Goal: Information Seeking & Learning: Learn about a topic

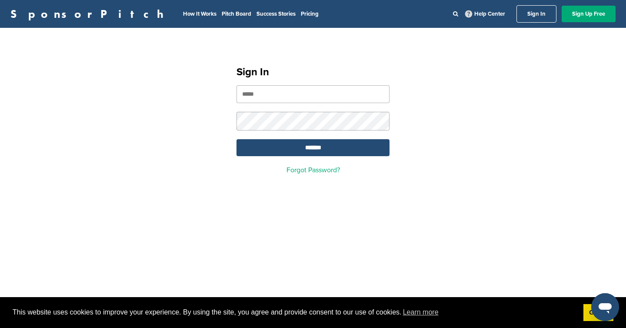
click at [348, 89] on input "email" at bounding box center [312, 94] width 153 height 18
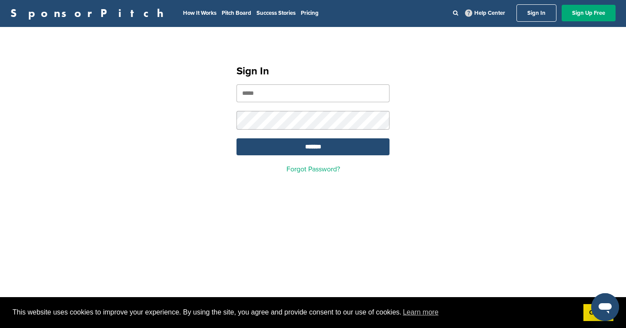
click at [298, 99] on input "email" at bounding box center [312, 93] width 153 height 18
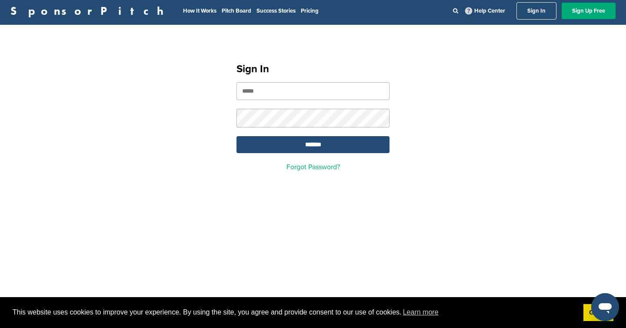
click at [265, 89] on input "email" at bounding box center [312, 91] width 153 height 18
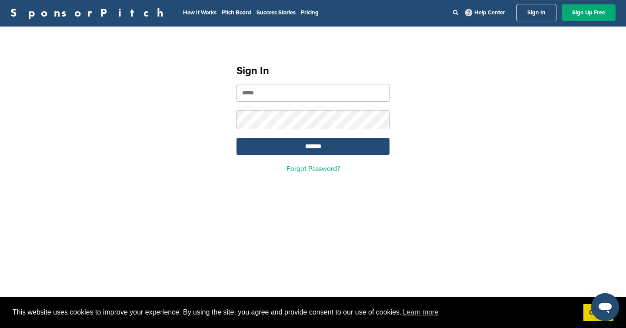
click at [272, 88] on input "email" at bounding box center [312, 93] width 153 height 18
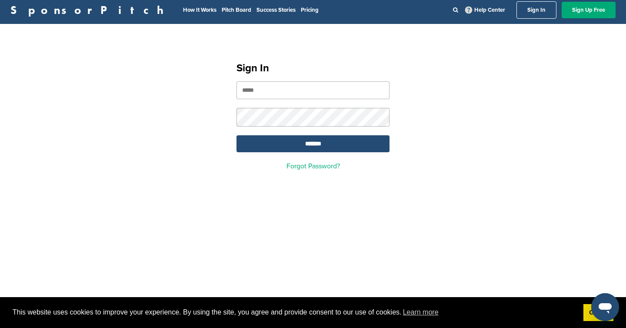
scroll to position [3, 0]
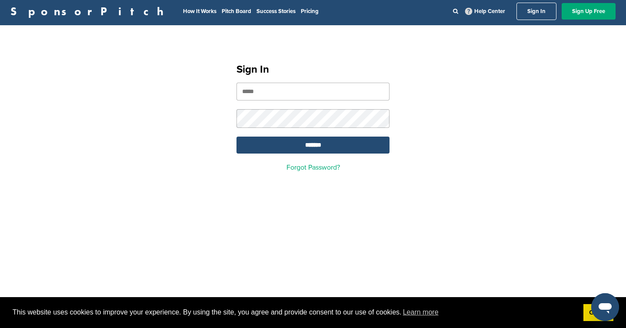
click at [269, 90] on input "email" at bounding box center [312, 92] width 153 height 18
paste input "**********"
type input "**********"
click at [245, 142] on input "*******" at bounding box center [312, 144] width 153 height 17
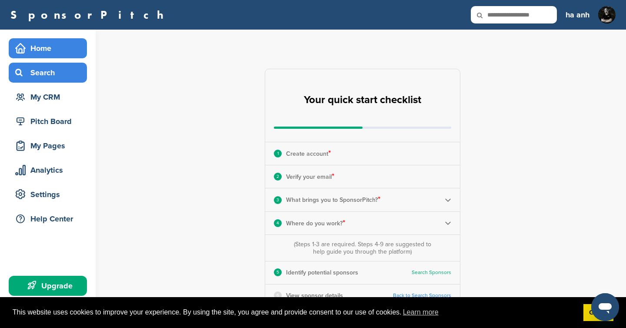
click at [55, 76] on div "Search" at bounding box center [50, 73] width 74 height 16
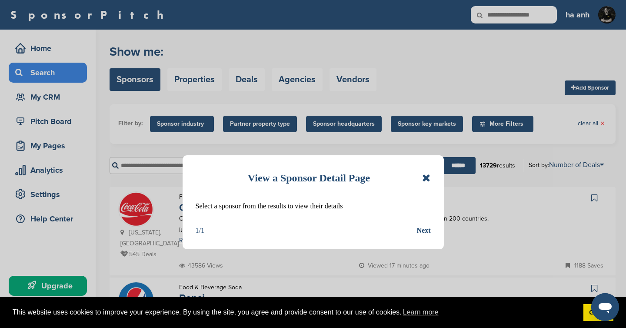
click at [426, 232] on div "Next" at bounding box center [424, 230] width 14 height 11
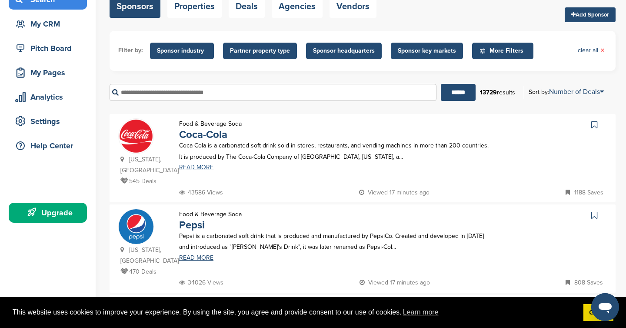
scroll to position [50, 0]
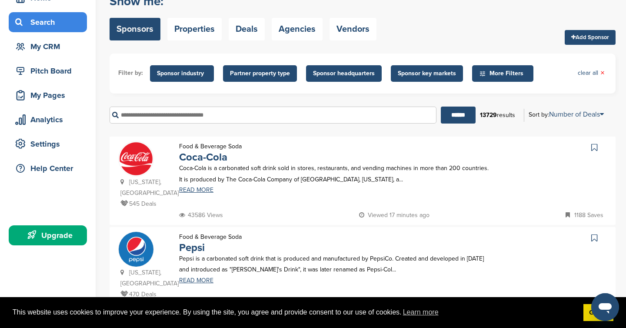
click at [178, 71] on span "Sponsor industry" at bounding box center [182, 74] width 50 height 10
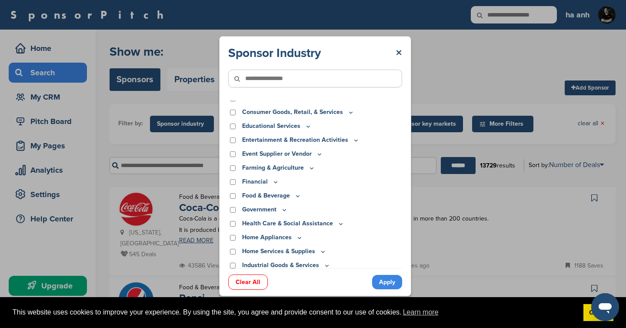
scroll to position [52, 0]
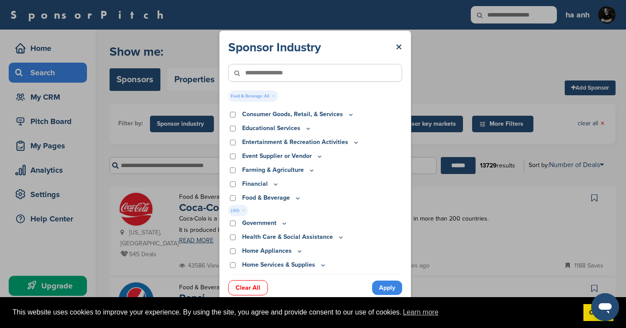
click at [292, 198] on p "Food & Beverage" at bounding box center [271, 198] width 59 height 10
click at [389, 285] on link "Apply" at bounding box center [387, 287] width 30 height 14
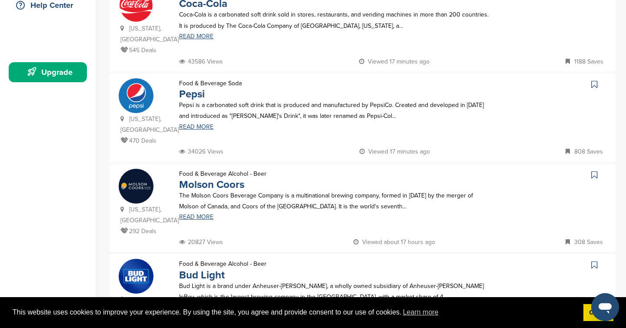
scroll to position [0, 0]
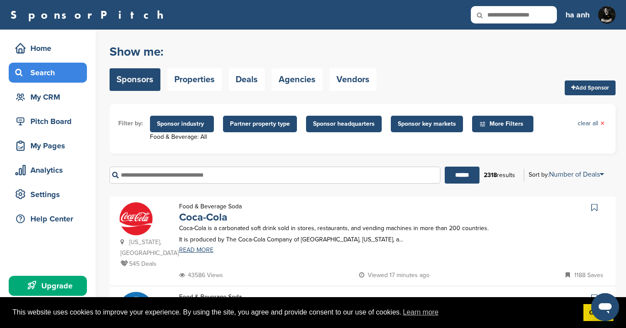
click at [490, 125] on span "More Filters" at bounding box center [504, 124] width 50 height 10
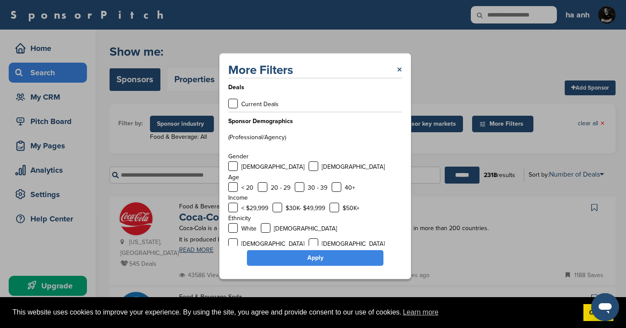
scroll to position [22, 0]
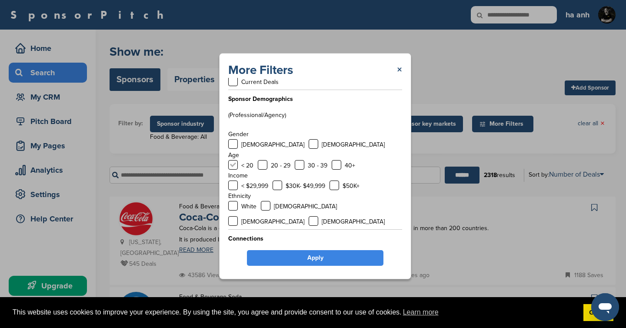
click at [237, 164] on label at bounding box center [233, 165] width 10 height 10
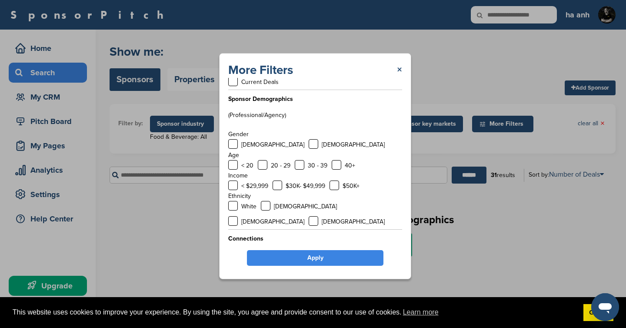
click at [238, 164] on div "< 20" at bounding box center [240, 165] width 25 height 11
click at [234, 163] on label at bounding box center [233, 165] width 10 height 10
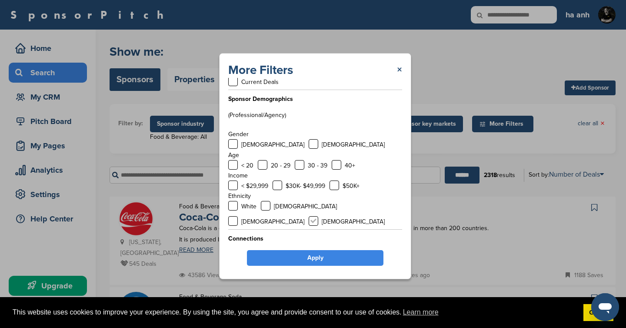
click at [318, 216] on label at bounding box center [313, 221] width 10 height 10
click at [338, 258] on link "Apply" at bounding box center [315, 258] width 136 height 16
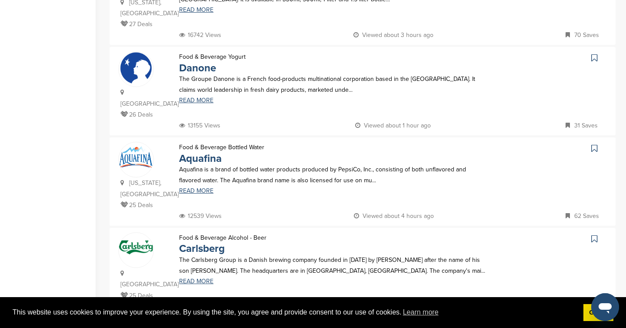
scroll to position [792, 0]
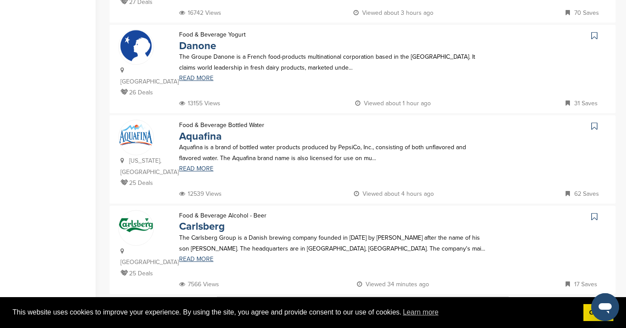
click at [275, 296] on img at bounding box center [362, 312] width 291 height 33
drag, startPoint x: 278, startPoint y: 248, endPoint x: 274, endPoint y: 247, distance: 4.4
click at [278, 296] on img at bounding box center [362, 312] width 291 height 33
click at [274, 296] on img at bounding box center [362, 312] width 291 height 33
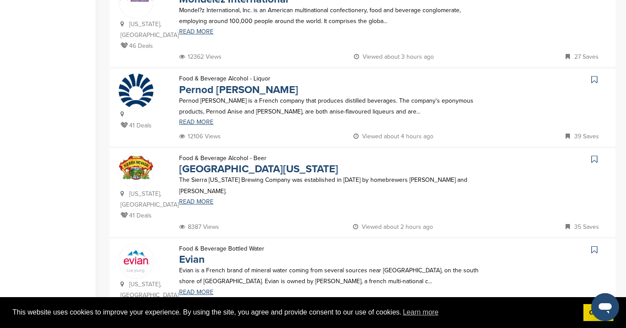
scroll to position [2, 0]
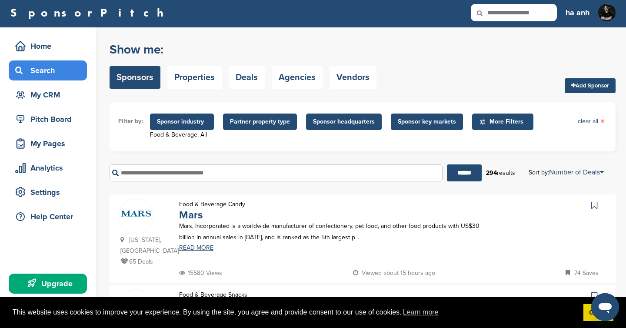
click at [330, 126] on span "Sponsor headquarters" at bounding box center [344, 121] width 76 height 17
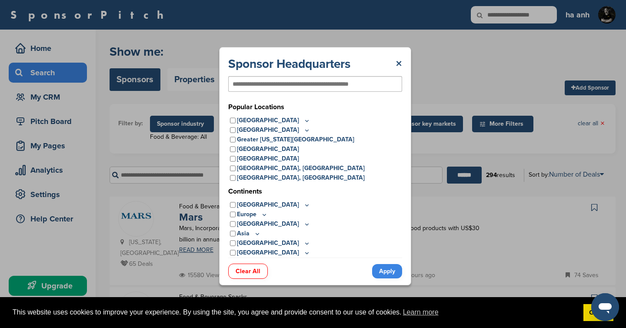
drag, startPoint x: 256, startPoint y: 233, endPoint x: 263, endPoint y: 230, distance: 7.6
click at [256, 233] on icon at bounding box center [257, 233] width 7 height 7
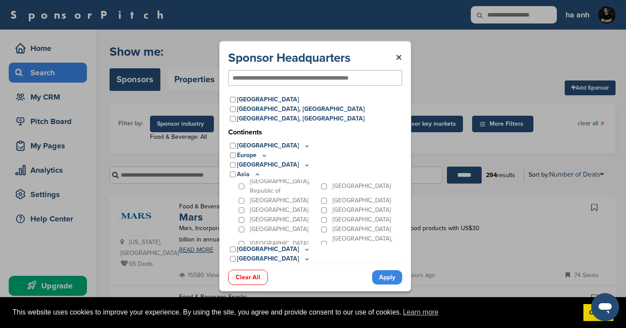
scroll to position [78, 0]
click at [247, 254] on div "Viet Nam" at bounding box center [278, 259] width 83 height 10
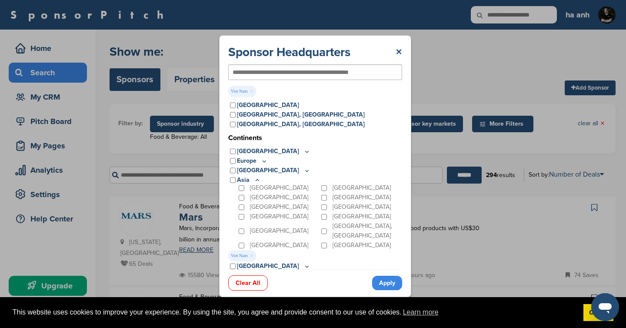
click at [387, 280] on link "Apply" at bounding box center [387, 282] width 30 height 14
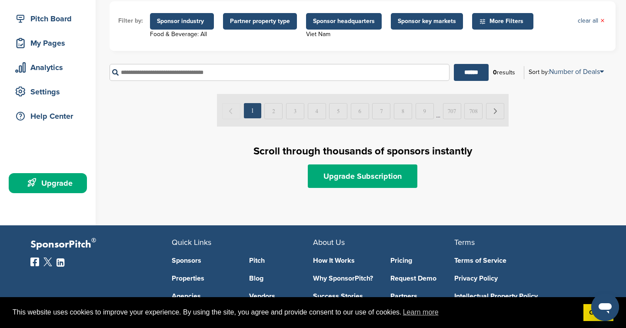
scroll to position [60, 0]
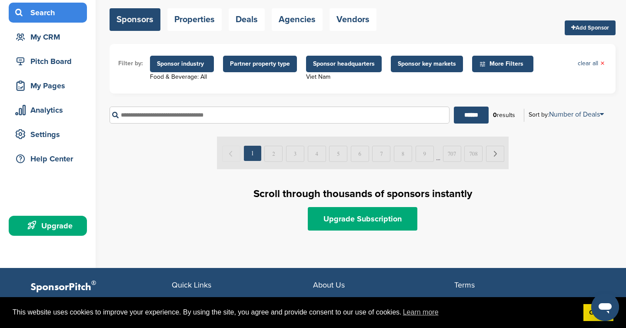
click at [490, 68] on span "More Filters" at bounding box center [504, 64] width 50 height 10
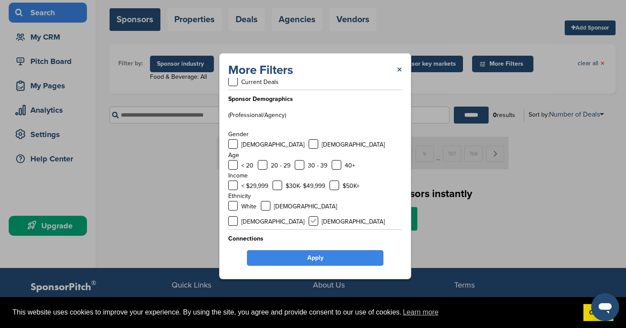
click at [318, 216] on label at bounding box center [313, 221] width 10 height 10
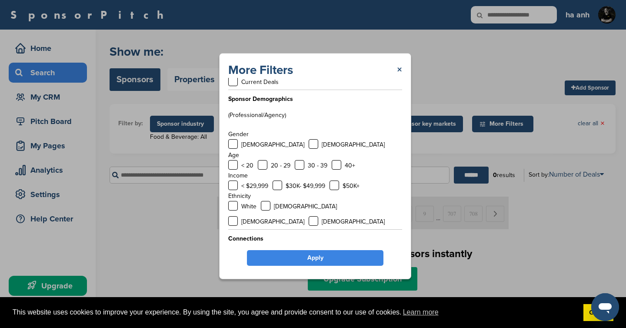
click at [345, 261] on link "Apply" at bounding box center [315, 258] width 136 height 16
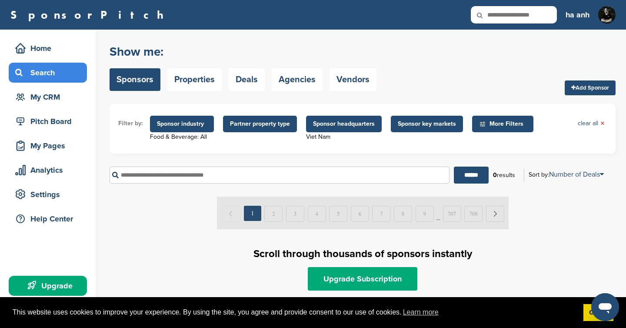
click at [193, 125] on span "Sponsor industry" at bounding box center [182, 124] width 50 height 10
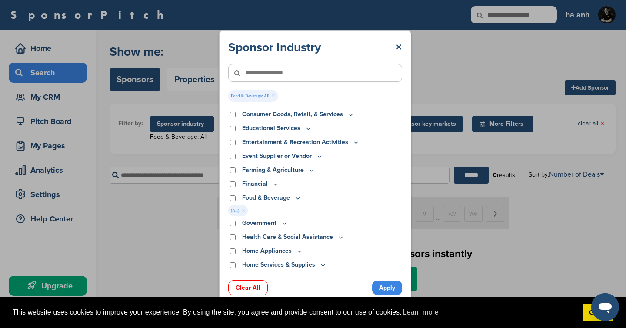
drag, startPoint x: 247, startPoint y: 288, endPoint x: 252, endPoint y: 289, distance: 5.3
click at [247, 288] on link "Clear All" at bounding box center [248, 287] width 40 height 15
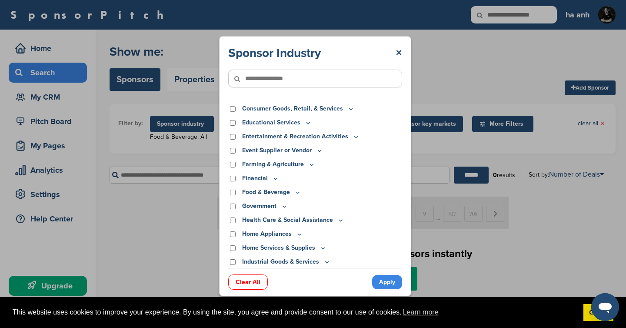
click at [388, 280] on link "Apply" at bounding box center [387, 282] width 30 height 14
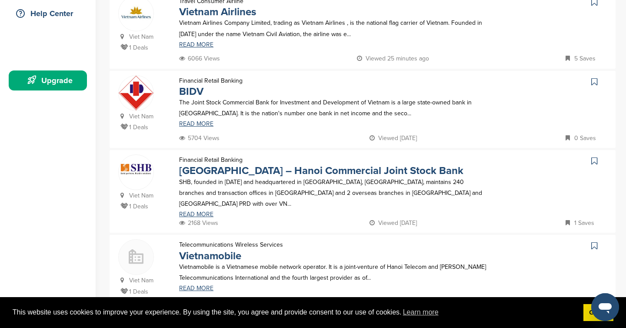
scroll to position [287, 0]
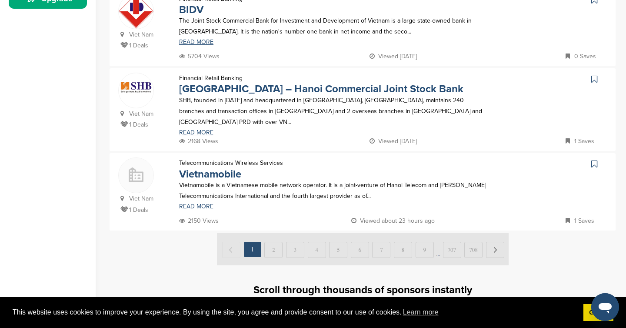
click at [274, 243] on img at bounding box center [362, 248] width 291 height 33
click at [266, 247] on img at bounding box center [362, 248] width 291 height 33
drag, startPoint x: 214, startPoint y: 156, endPoint x: 218, endPoint y: 163, distance: 7.8
click at [214, 157] on p "Telecommunications Wireless Services" at bounding box center [231, 162] width 104 height 11
click at [222, 168] on link "Vietnamobile" at bounding box center [210, 174] width 62 height 13
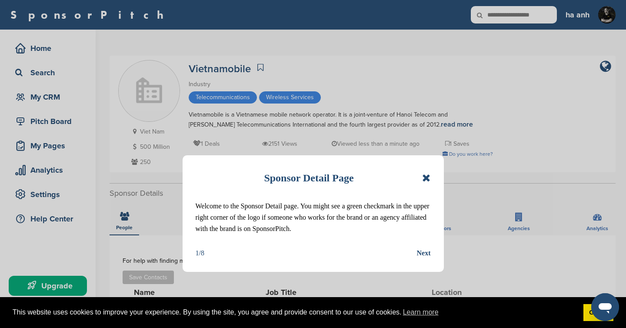
click at [426, 250] on div "Next" at bounding box center [424, 252] width 14 height 11
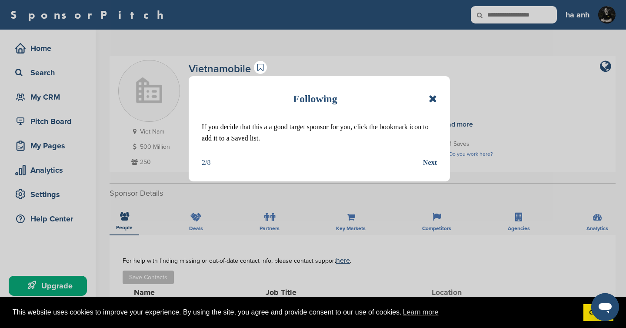
click at [434, 160] on div "Next" at bounding box center [430, 162] width 14 height 11
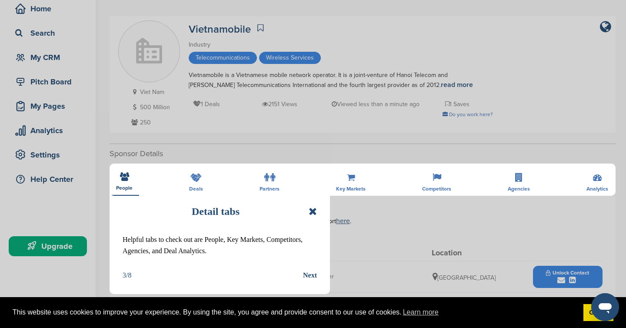
scroll to position [101, 0]
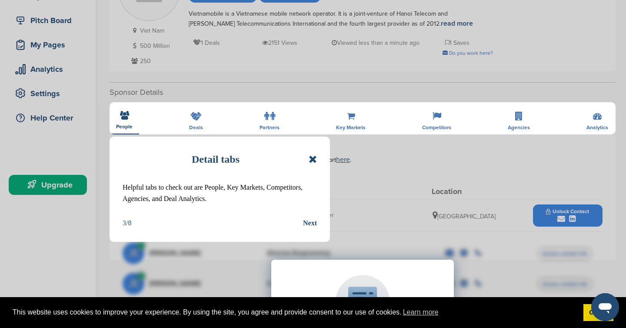
click at [313, 149] on div "Detail tabs" at bounding box center [220, 158] width 194 height 19
click at [312, 158] on icon at bounding box center [312, 159] width 8 height 10
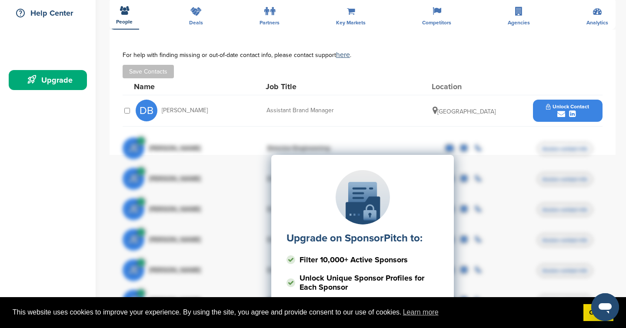
scroll to position [47, 0]
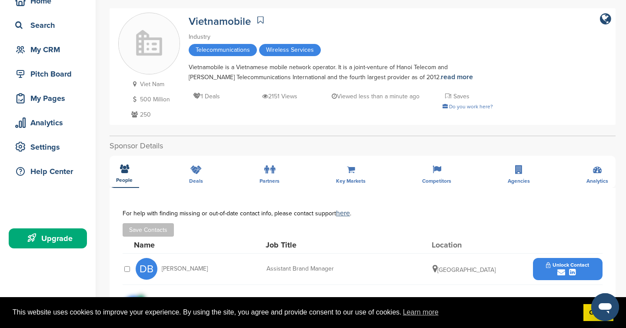
drag, startPoint x: 242, startPoint y: 179, endPoint x: 221, endPoint y: 176, distance: 21.5
drag, startPoint x: 218, startPoint y: 176, endPoint x: 210, endPoint y: 175, distance: 7.8
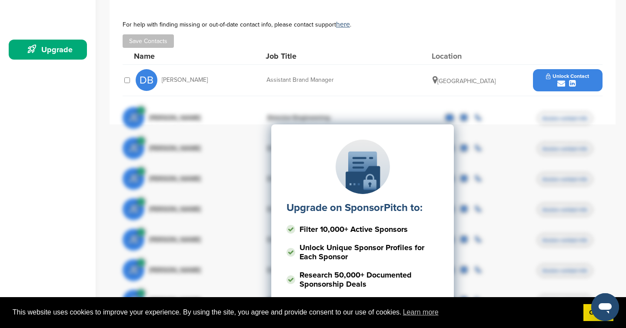
scroll to position [153, 0]
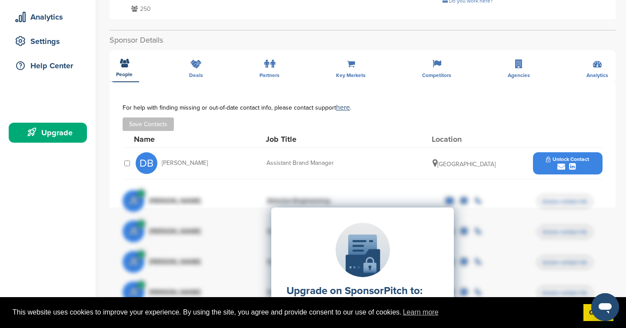
click at [198, 65] on div "**********" at bounding box center [362, 230] width 506 height 400
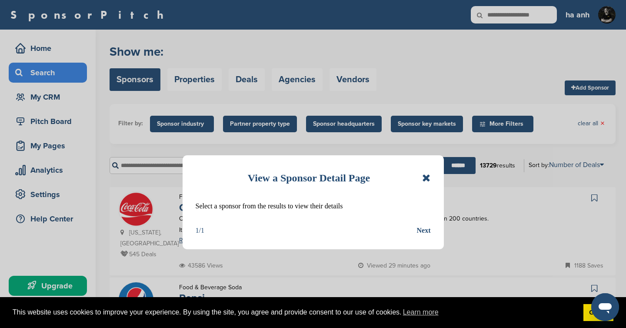
click at [425, 180] on icon at bounding box center [426, 177] width 8 height 10
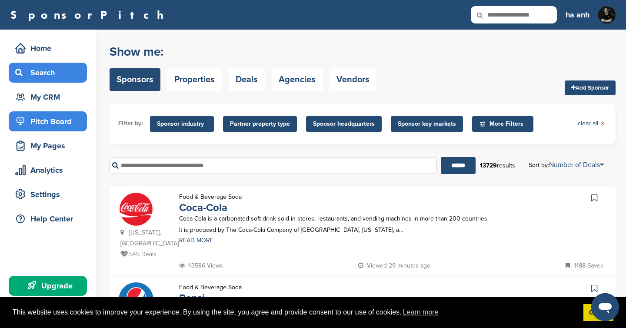
click at [33, 119] on div "Pitch Board" at bounding box center [50, 121] width 74 height 16
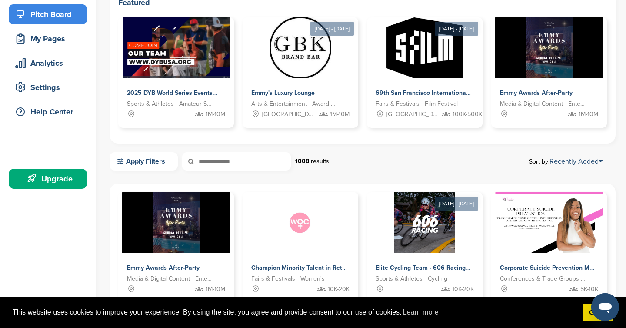
scroll to position [178, 0]
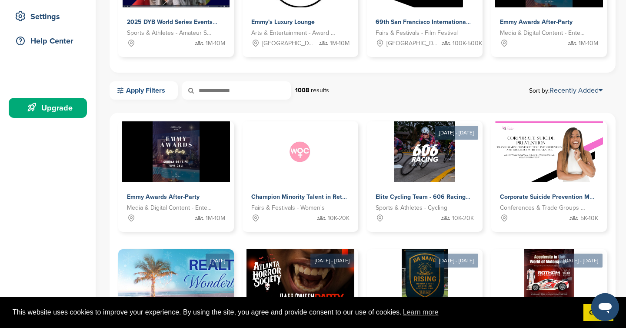
click at [154, 89] on link "Apply Filters" at bounding box center [143, 90] width 68 height 18
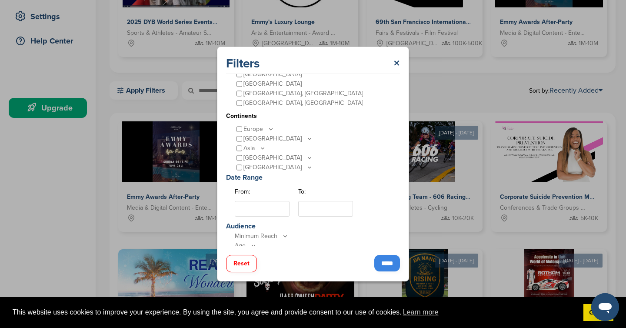
scroll to position [87, 0]
click at [275, 143] on div "Asia" at bounding box center [315, 145] width 161 height 10
click at [263, 144] on icon at bounding box center [262, 144] width 7 height 7
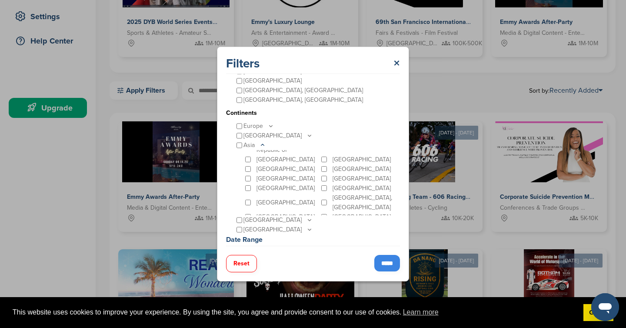
scroll to position [78, 0]
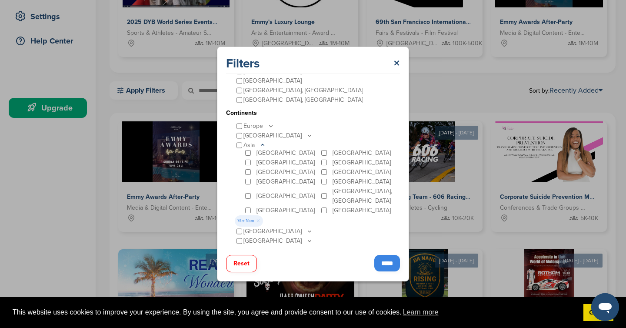
click at [398, 262] on input "*****" at bounding box center [387, 263] width 26 height 17
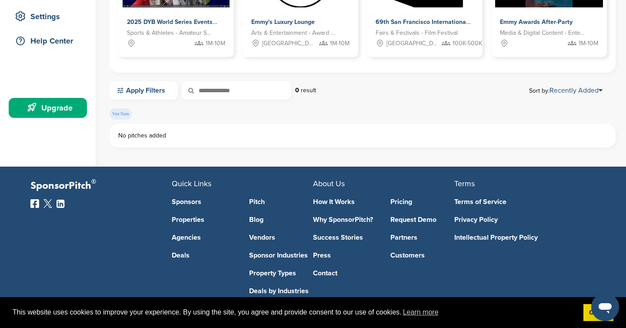
click at [143, 99] on link "Apply Filters" at bounding box center [143, 90] width 68 height 18
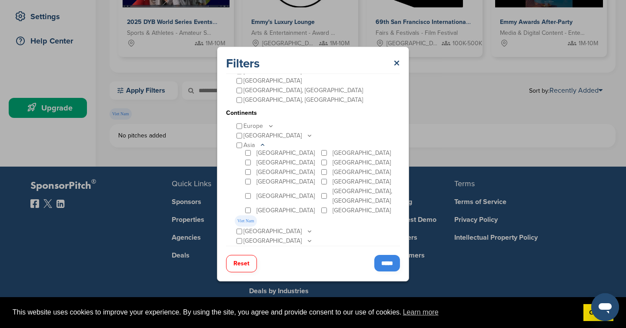
click at [243, 260] on button "Reset" at bounding box center [241, 263] width 31 height 17
click at [390, 259] on input "*****" at bounding box center [387, 263] width 26 height 17
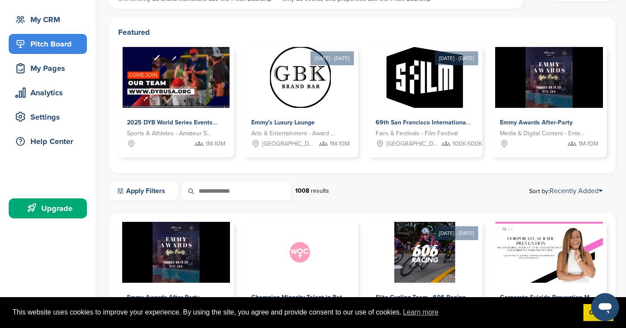
scroll to position [192, 0]
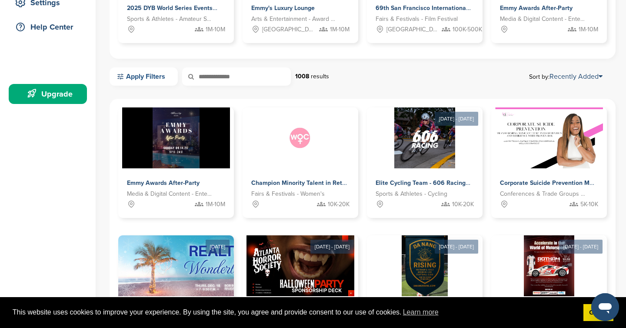
click at [154, 81] on link "Apply Filters" at bounding box center [143, 76] width 68 height 18
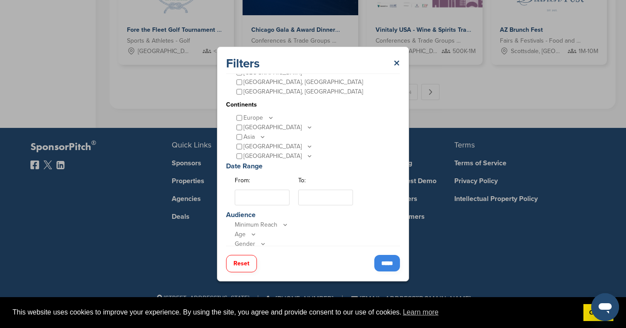
scroll to position [99, 0]
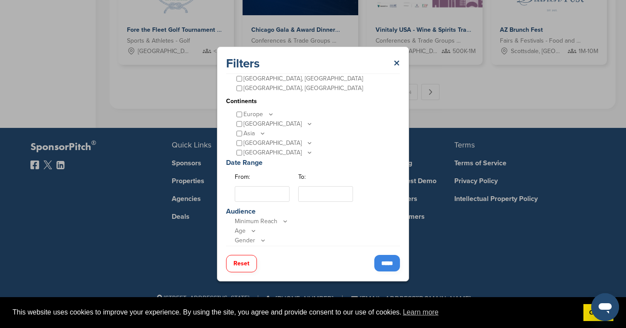
click at [521, 126] on div "Filters × Location Popular Locations United States Midwest Illinois Indiana Iow…" at bounding box center [313, 164] width 626 height 328
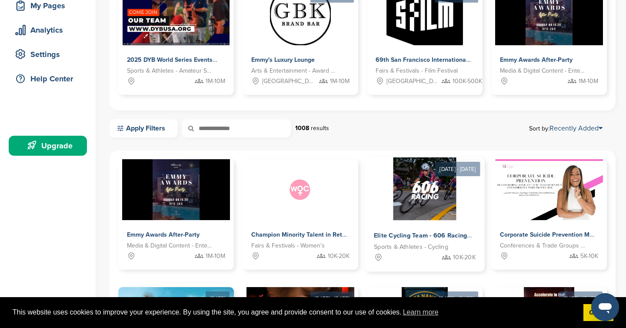
scroll to position [152, 0]
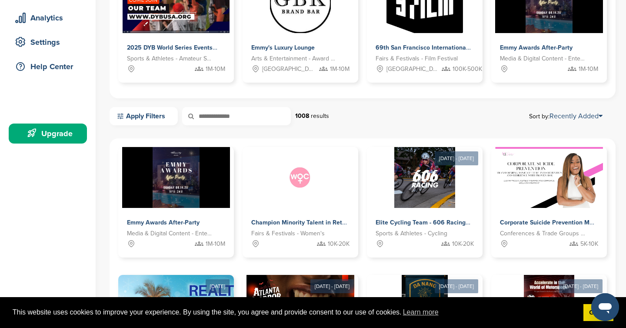
click at [552, 106] on div "Welcome to the Pitch Board By spending a few minutes posting your event or oppo…" at bounding box center [362, 222] width 506 height 669
click at [552, 110] on div "Apply Filters 1008 results Sort by: Recently Added" at bounding box center [362, 116] width 506 height 18
click at [549, 116] on link "Recently Added" at bounding box center [575, 116] width 53 height 9
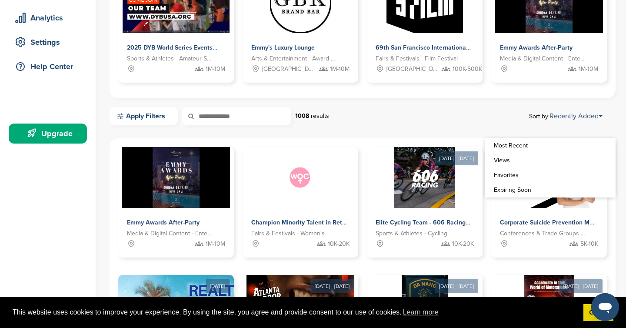
click at [515, 160] on link "Views" at bounding box center [550, 160] width 130 height 15
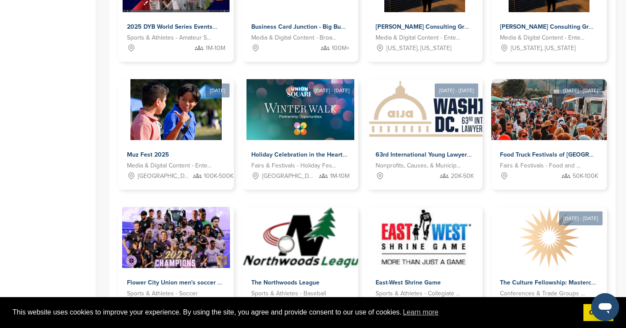
scroll to position [543, 0]
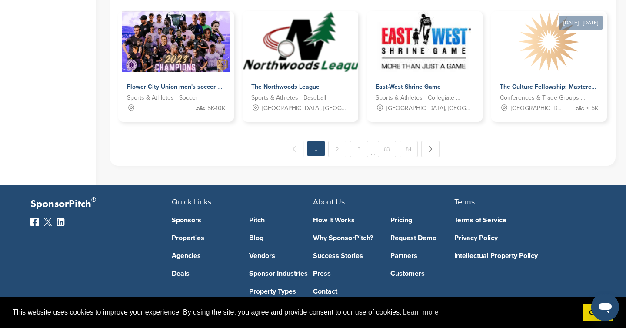
click at [338, 146] on link "2" at bounding box center [337, 149] width 18 height 16
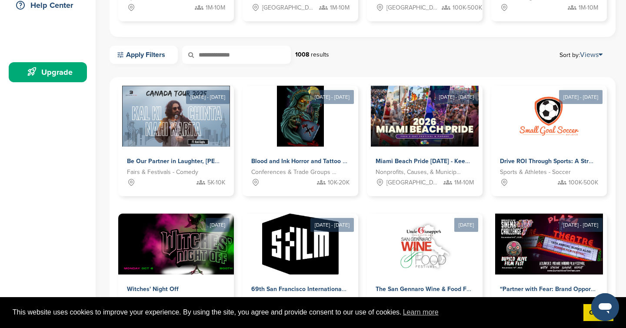
scroll to position [493, 0]
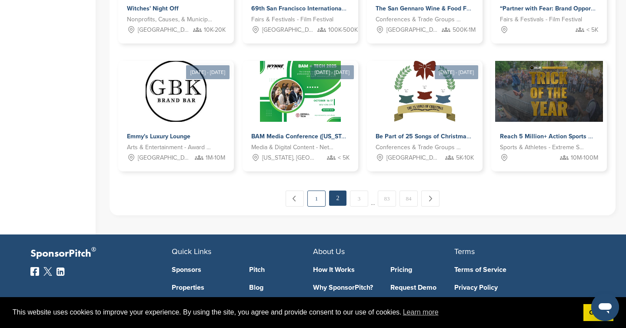
click at [319, 190] on link "1" at bounding box center [316, 198] width 18 height 16
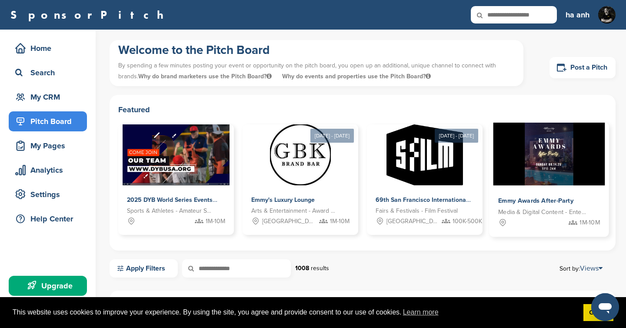
scroll to position [123, 0]
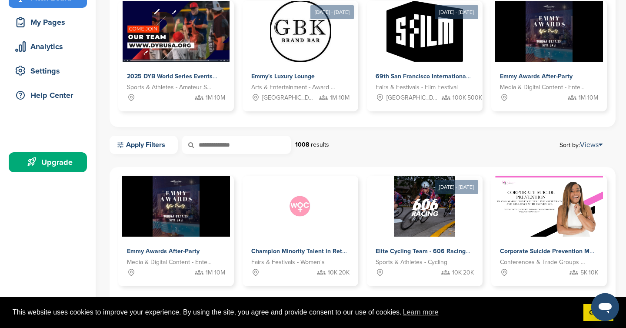
click at [583, 150] on div "Apply Filters 1008 results Sort by: Views" at bounding box center [362, 145] width 506 height 18
click at [582, 142] on link "Views" at bounding box center [590, 144] width 23 height 9
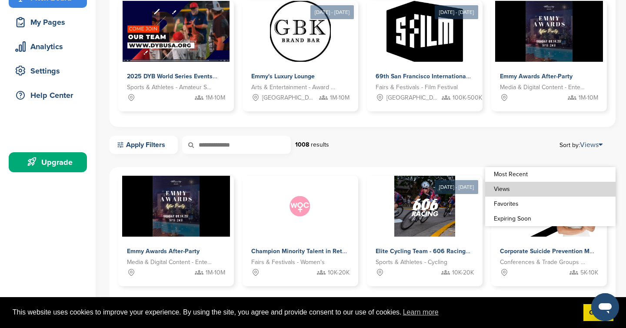
click at [520, 176] on link "Most Recent" at bounding box center [550, 174] width 130 height 15
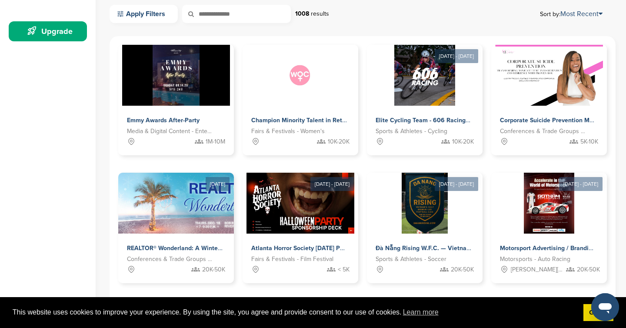
scroll to position [406, 0]
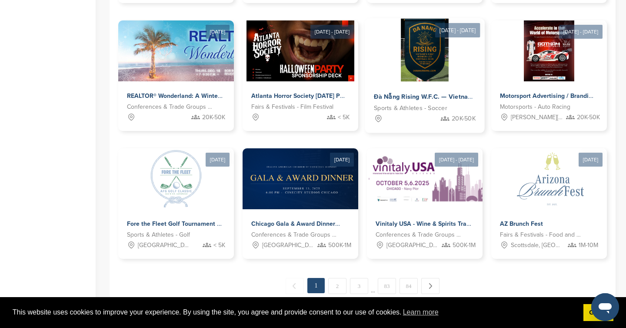
click at [436, 92] on div "Đà Nẵng Rising W.F.C. — Vietnam’s First Women-Led Football Club" at bounding box center [423, 97] width 99 height 13
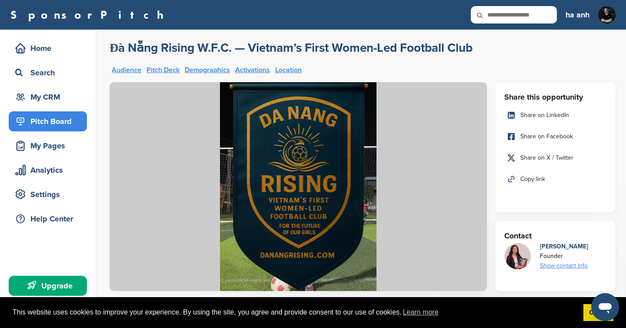
click at [47, 119] on div "Pitch Board" at bounding box center [50, 121] width 74 height 16
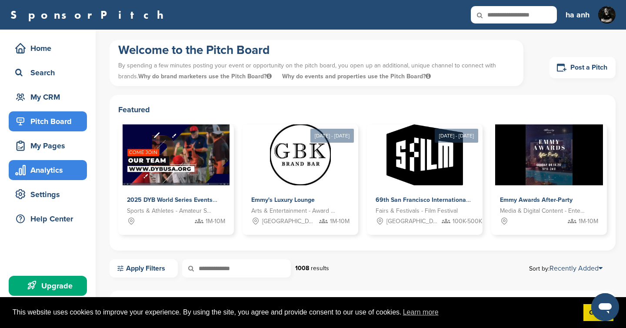
click at [78, 175] on div "Analytics" at bounding box center [50, 170] width 74 height 16
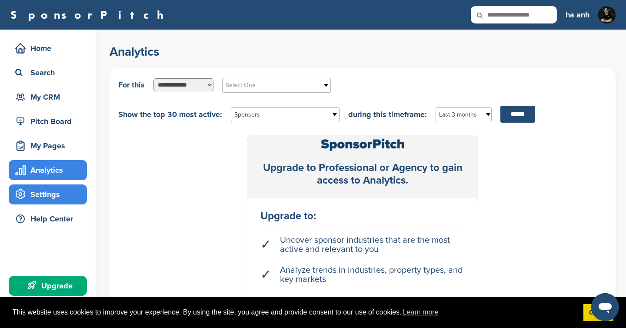
click at [32, 193] on div "Settings" at bounding box center [50, 194] width 74 height 16
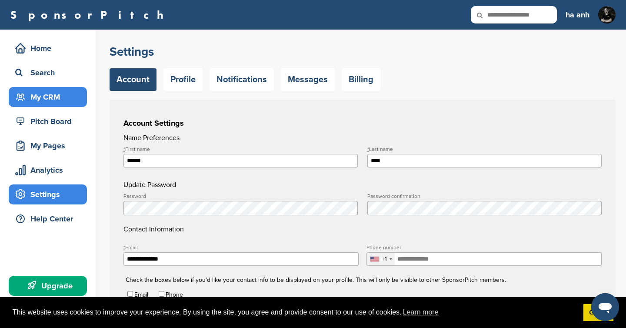
click at [63, 92] on div "My CRM" at bounding box center [50, 97] width 74 height 16
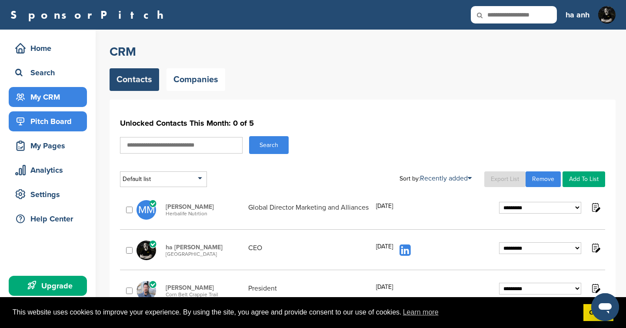
click at [45, 116] on div "Pitch Board" at bounding box center [50, 121] width 74 height 16
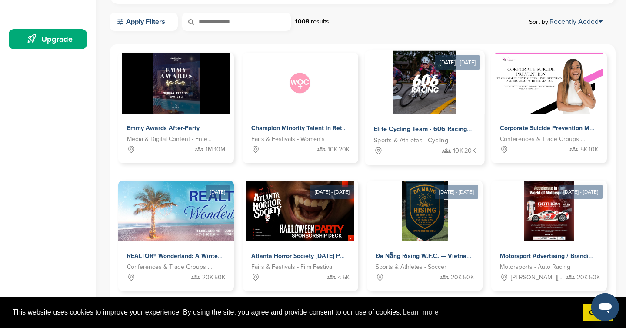
scroll to position [368, 0]
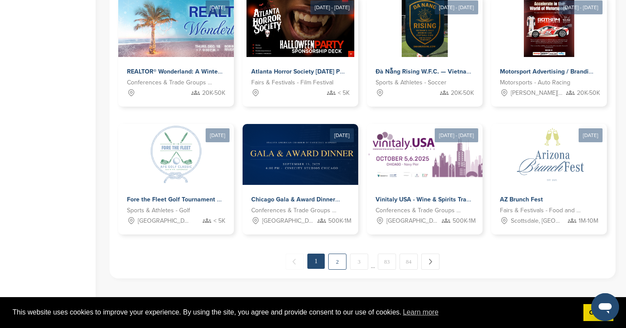
click at [333, 258] on link "2" at bounding box center [337, 261] width 18 height 16
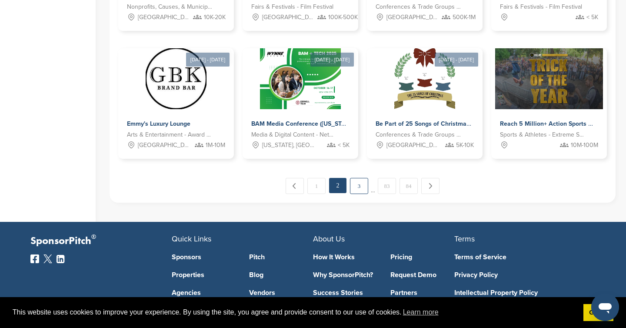
scroll to position [0, 0]
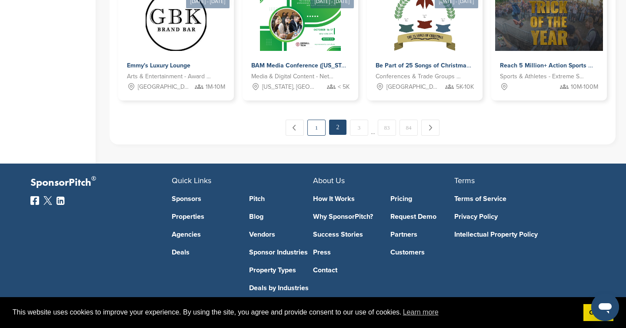
click at [313, 121] on link "1" at bounding box center [316, 127] width 18 height 16
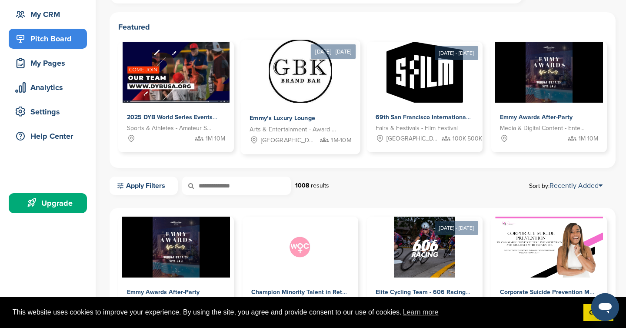
scroll to position [156, 0]
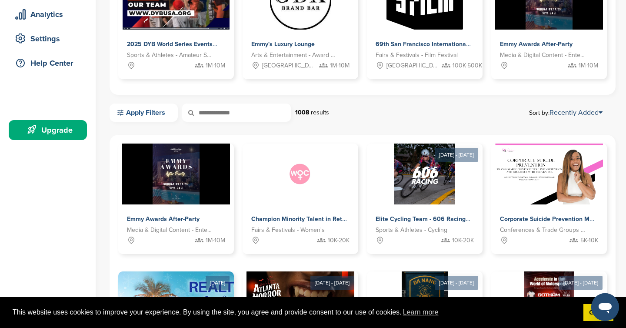
click at [157, 110] on link "Apply Filters" at bounding box center [143, 112] width 68 height 18
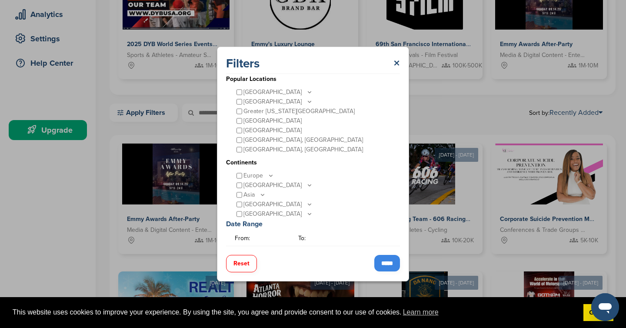
scroll to position [40, 0]
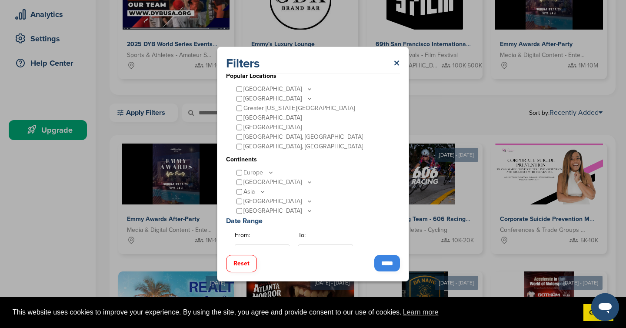
click at [262, 192] on icon at bounding box center [262, 191] width 7 height 7
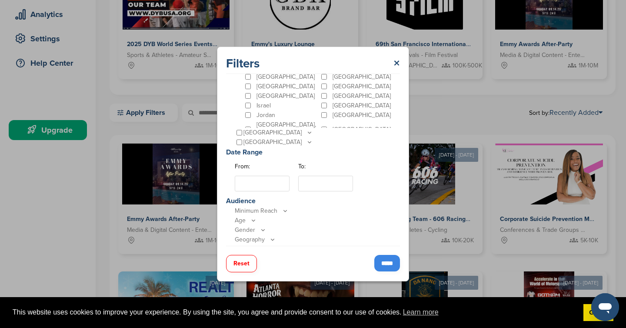
scroll to position [89, 0]
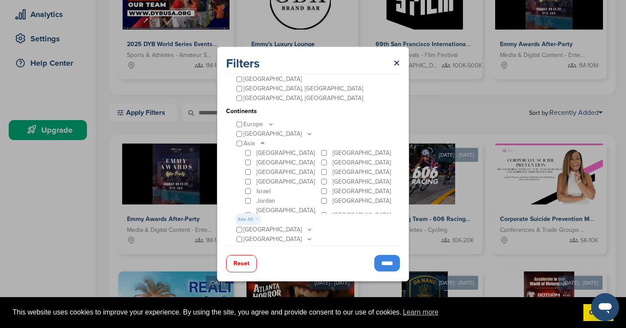
click at [393, 265] on input "*****" at bounding box center [387, 263] width 26 height 17
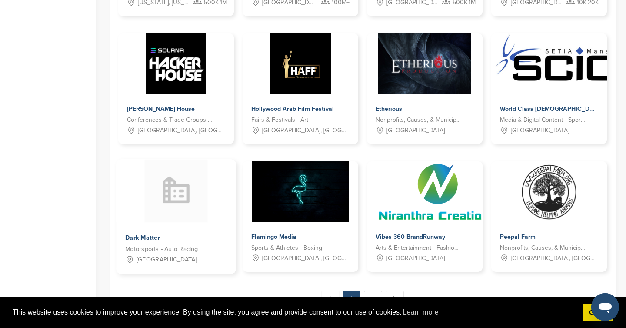
scroll to position [466, 0]
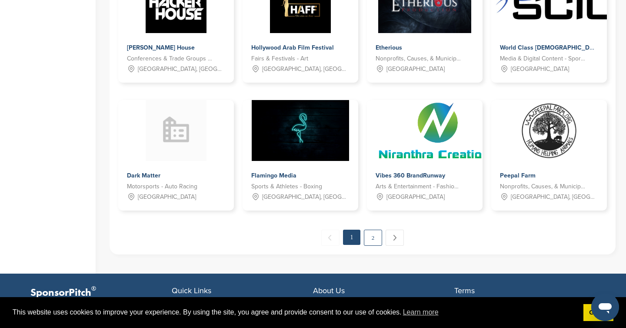
click at [375, 231] on link "2" at bounding box center [373, 237] width 18 height 16
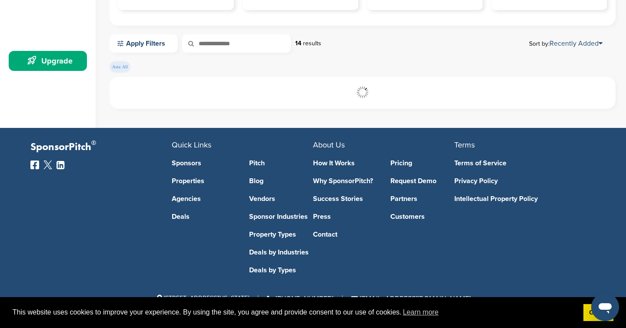
scroll to position [225, 0]
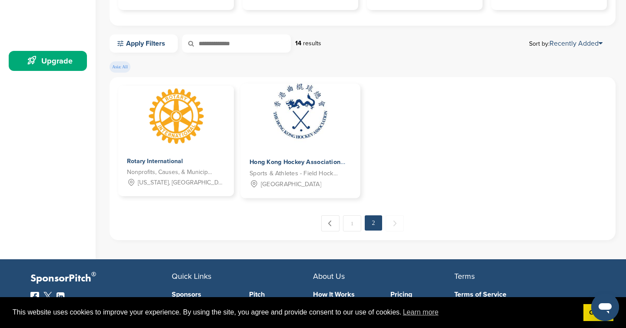
click at [295, 150] on div "Hong Kong Hockey Association Sports & Athletes - Field Hockey Hong Kong" at bounding box center [299, 172] width 119 height 51
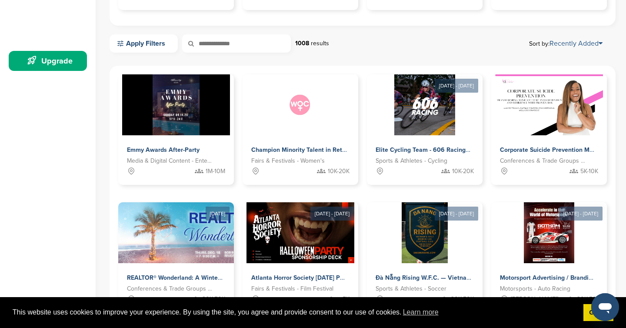
click at [569, 42] on link "Recently Added" at bounding box center [575, 43] width 53 height 9
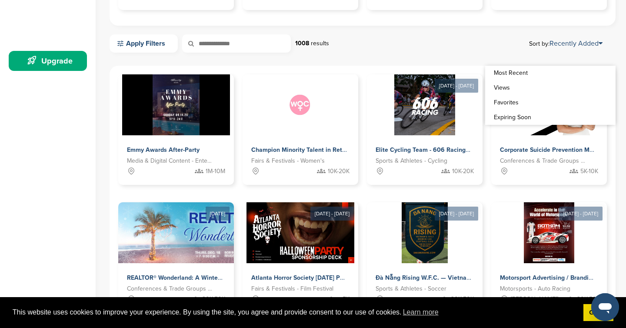
click at [497, 89] on link "Views" at bounding box center [550, 87] width 130 height 15
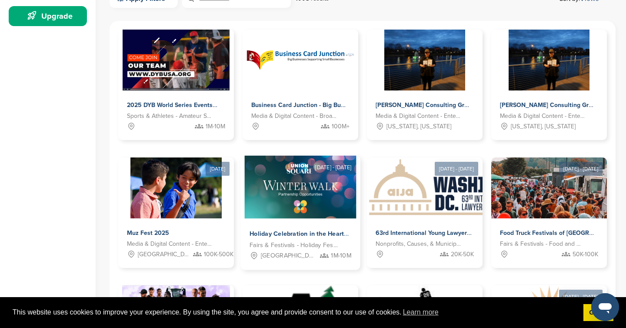
scroll to position [222, 0]
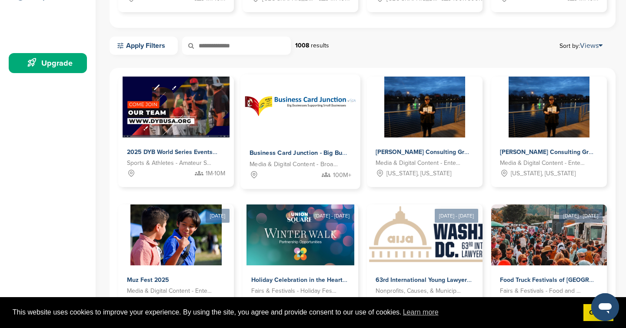
click at [307, 161] on span "Media & Digital Content - Broadcast" at bounding box center [293, 164] width 88 height 10
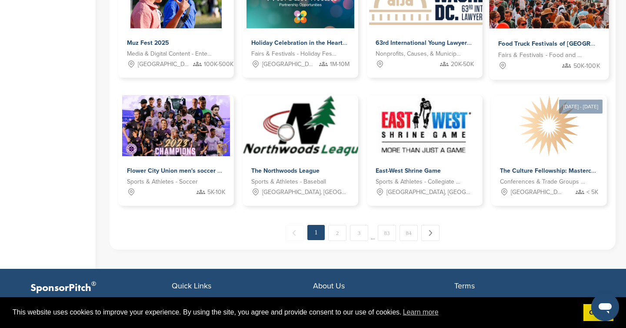
scroll to position [473, 0]
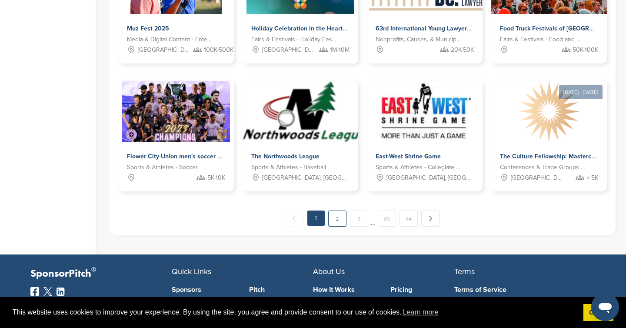
click at [338, 215] on link "2" at bounding box center [337, 218] width 18 height 16
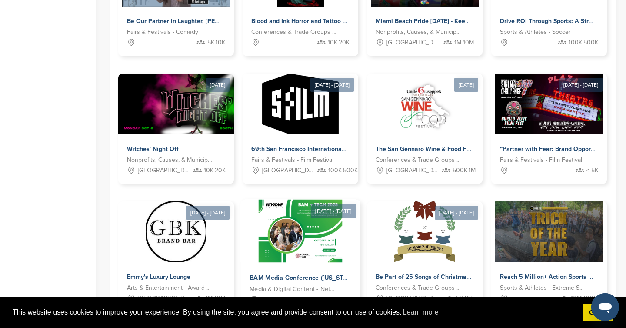
scroll to position [590, 0]
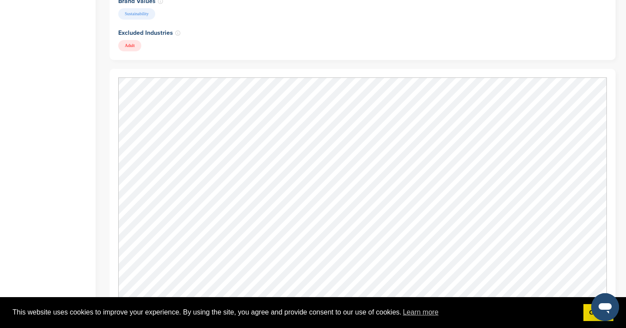
scroll to position [1049, 0]
